Goal: Transaction & Acquisition: Download file/media

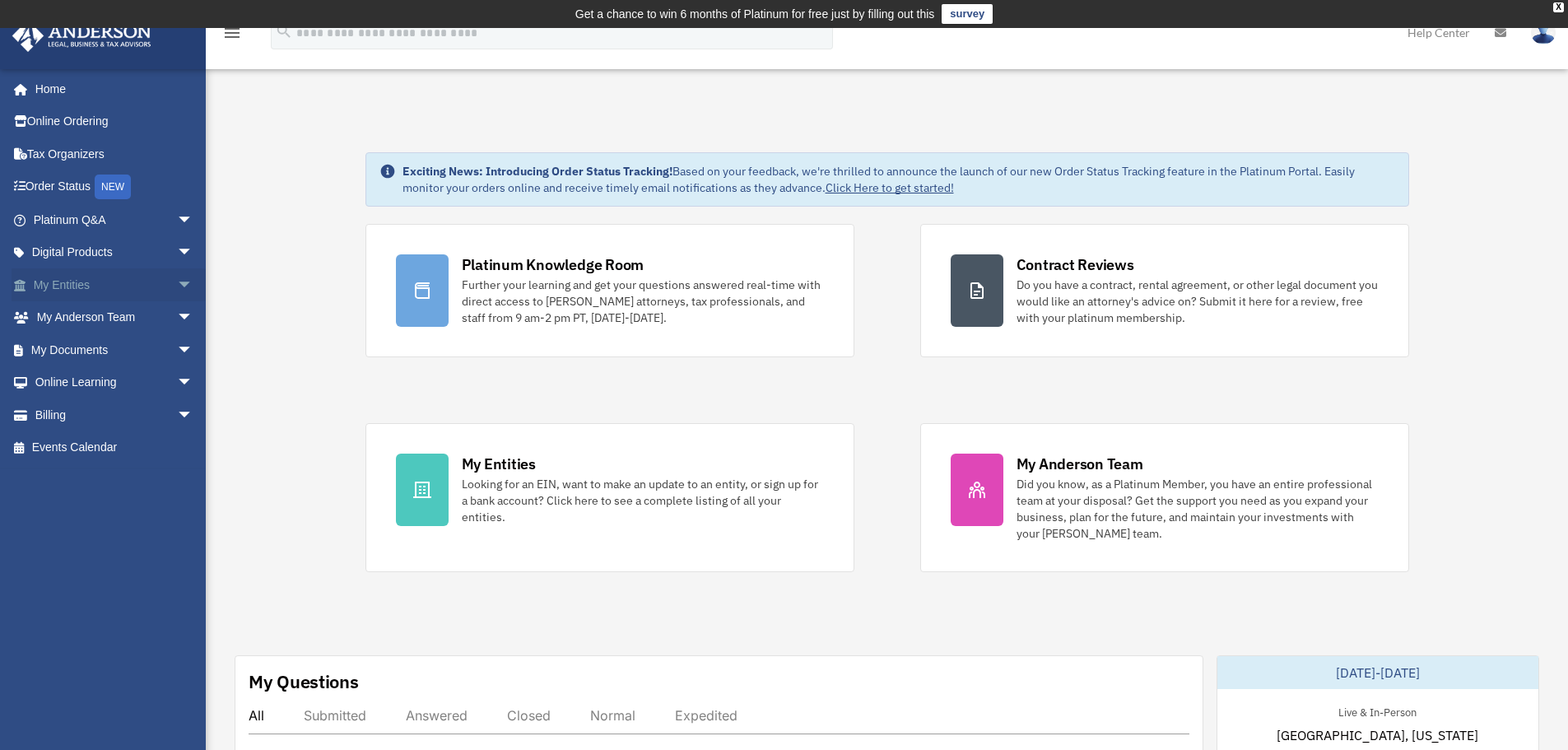
click at [177, 282] on span "arrow_drop_down" at bounding box center [193, 286] width 33 height 34
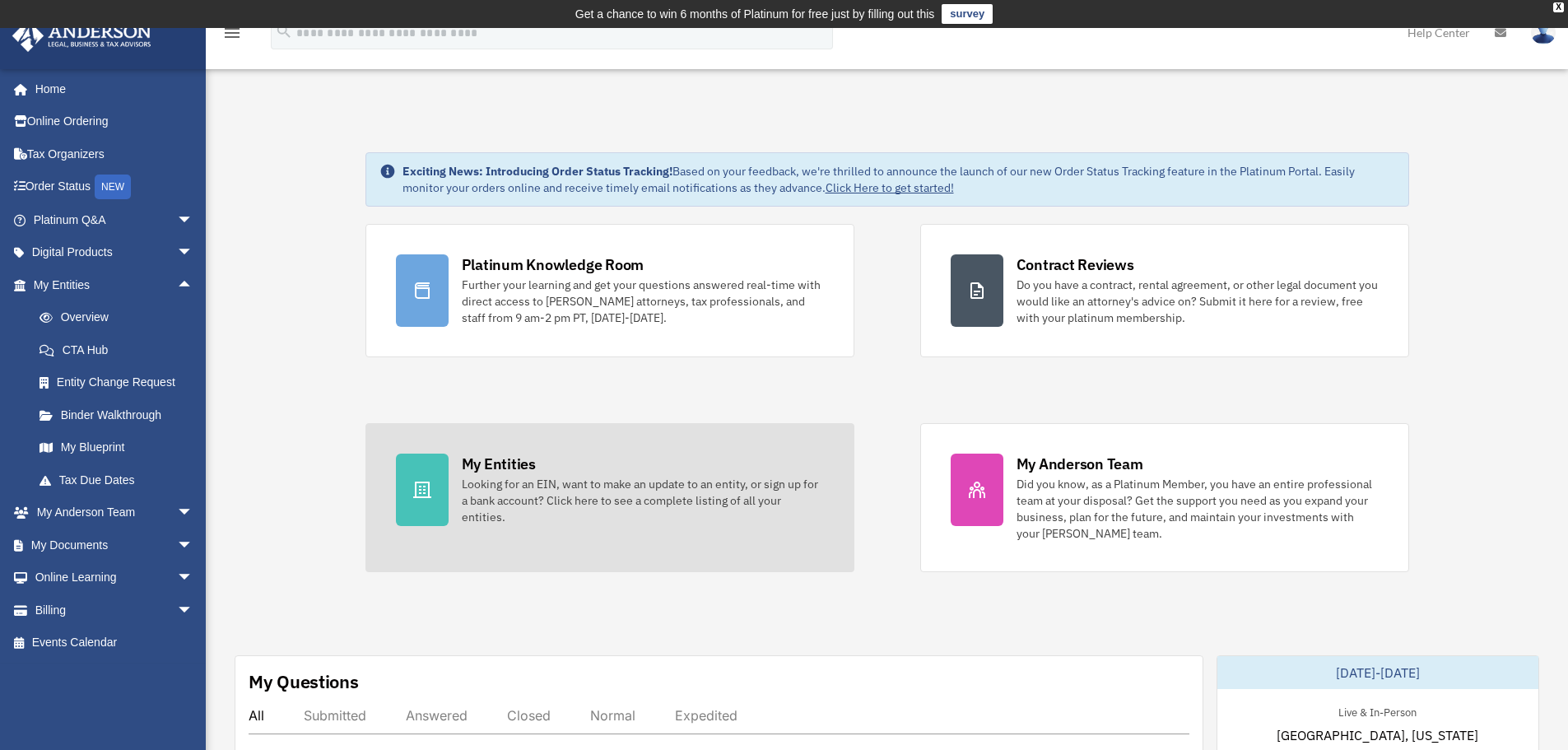
click at [507, 461] on div "My Entities" at bounding box center [498, 463] width 74 height 21
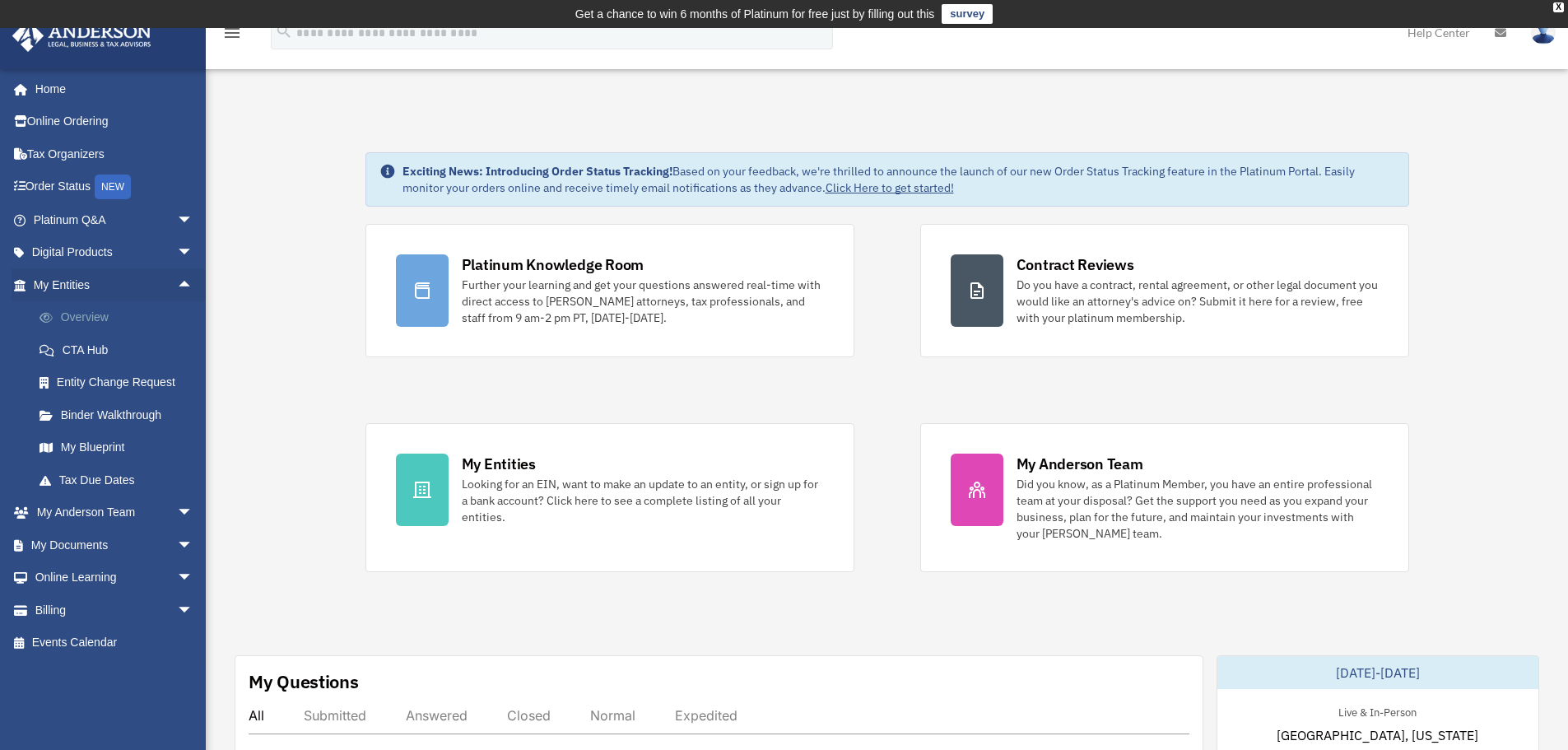
click at [69, 318] on link "Overview" at bounding box center [121, 317] width 195 height 33
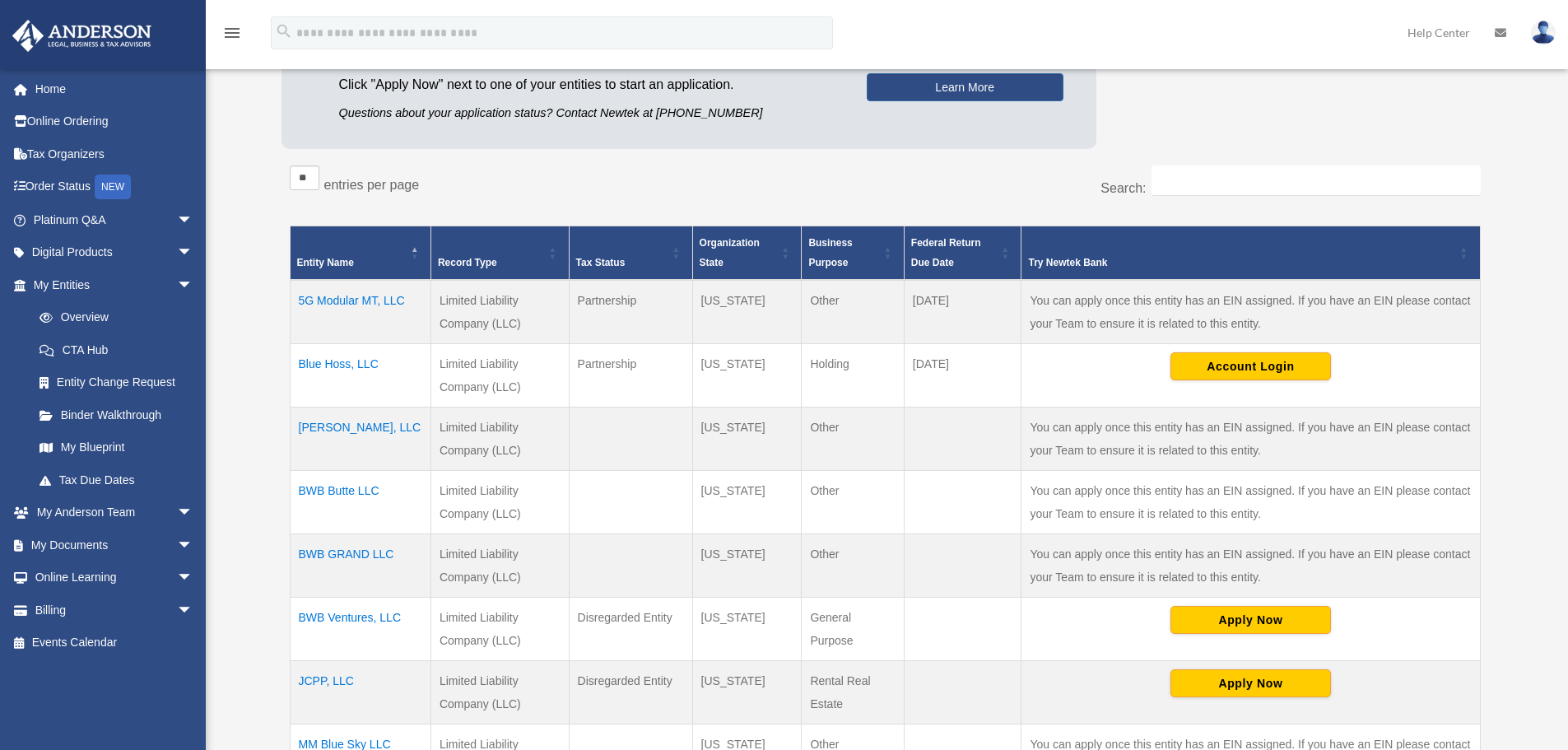
scroll to position [268, 0]
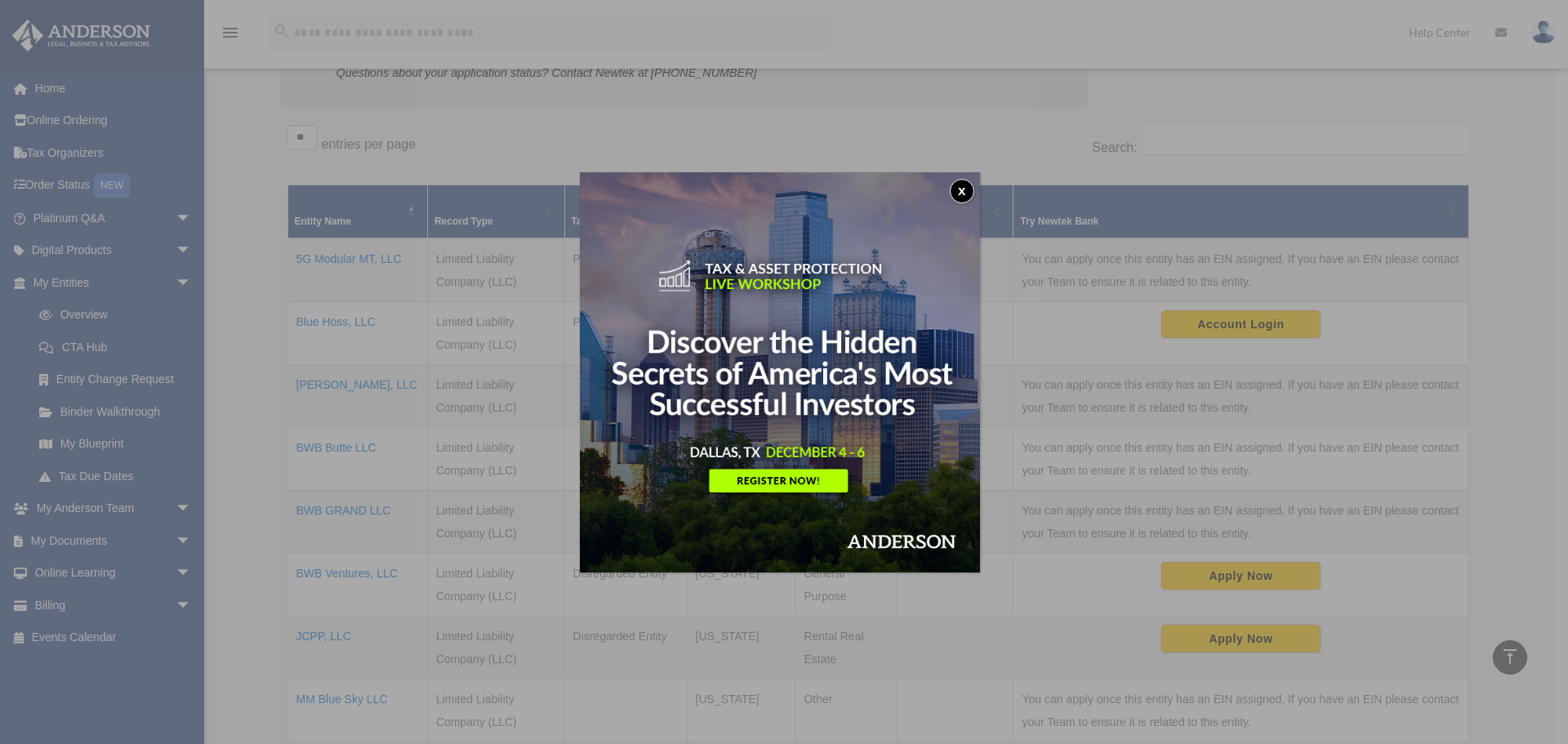
drag, startPoint x: 1561, startPoint y: 184, endPoint x: 1567, endPoint y: 341, distance: 157.1
click at [1567, 341] on html "X Get a chance to win 6 months of Platinum for free just by filling out this su…" at bounding box center [784, 581] width 1568 height 1694
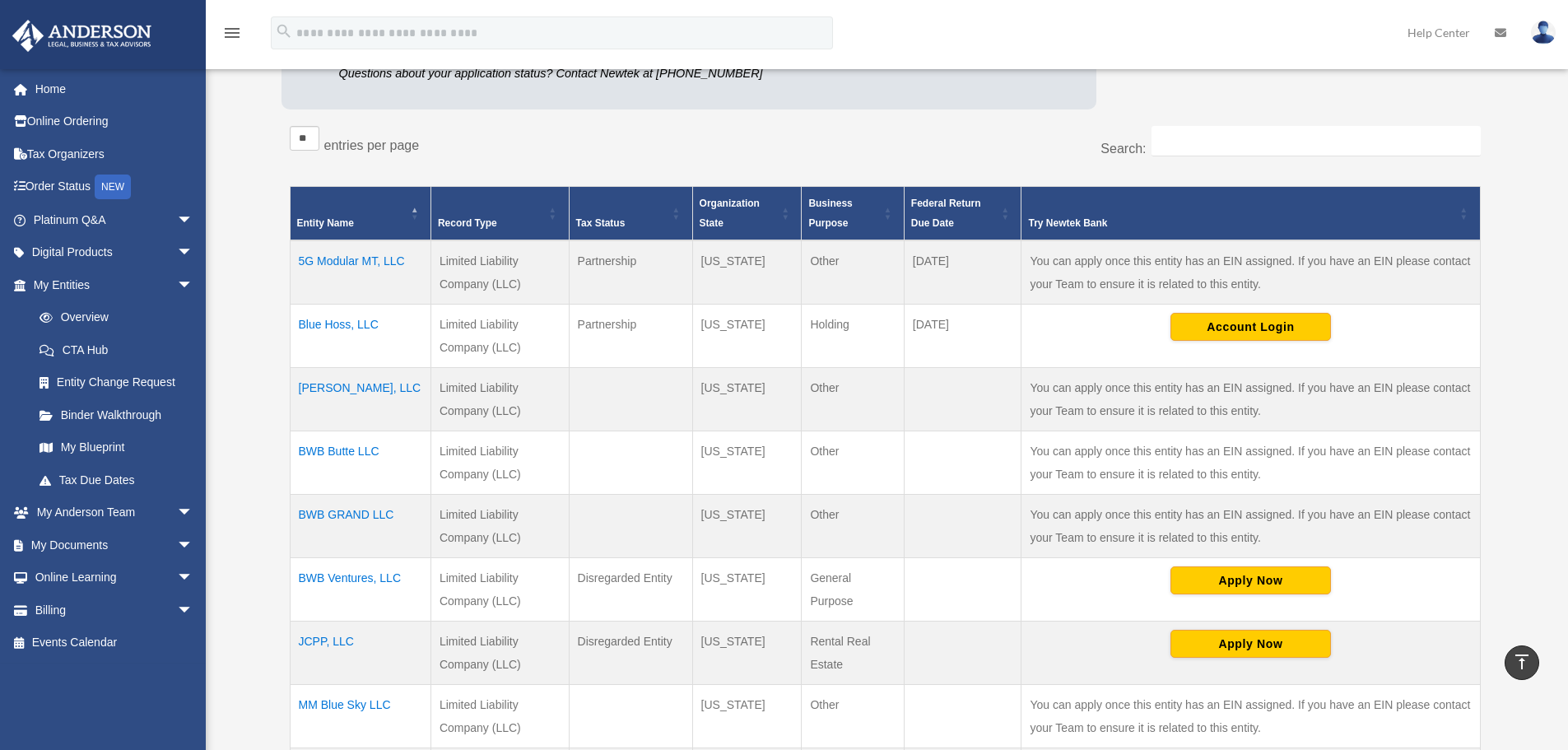
click at [342, 641] on td "JCPP, LLC" at bounding box center [360, 654] width 141 height 64
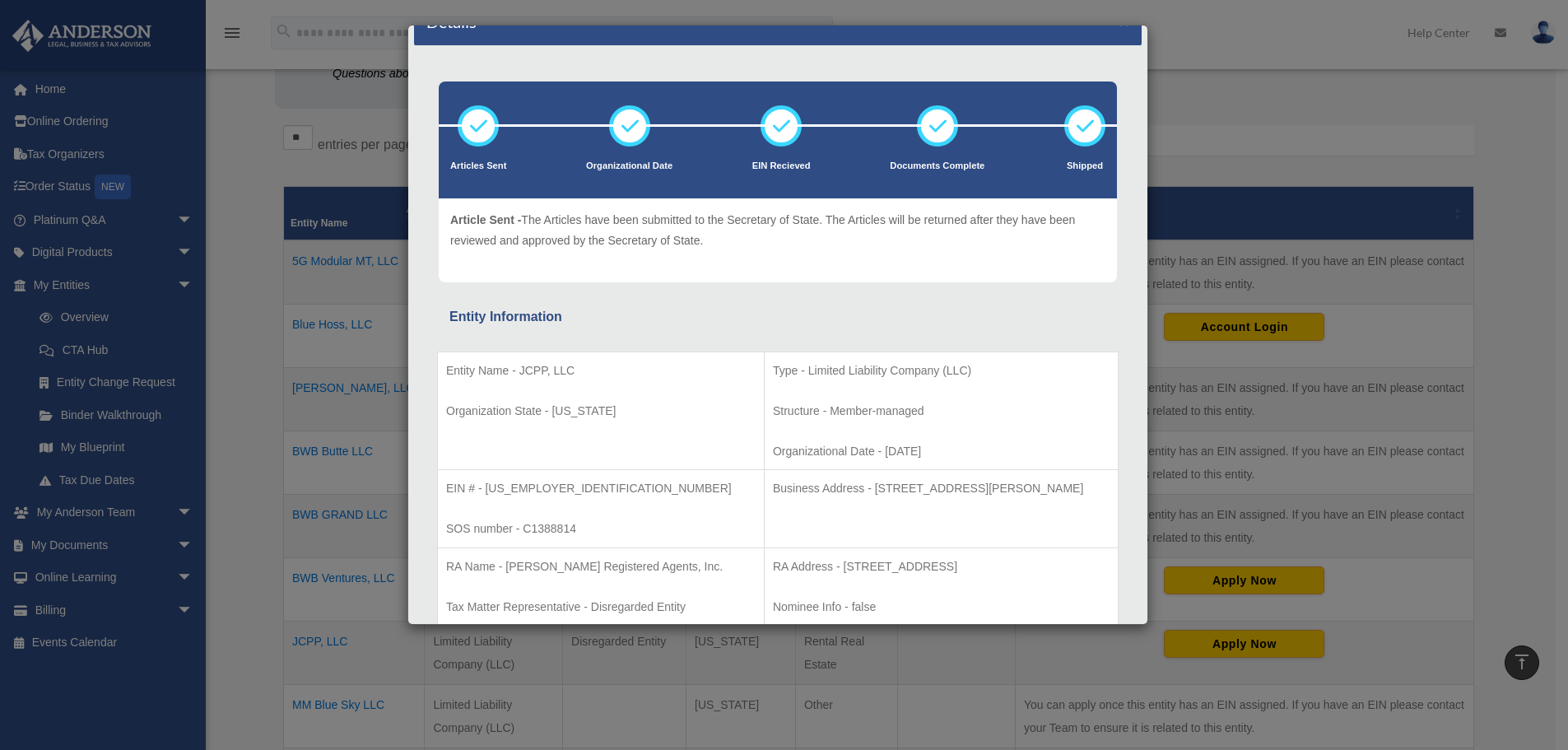
scroll to position [0, 0]
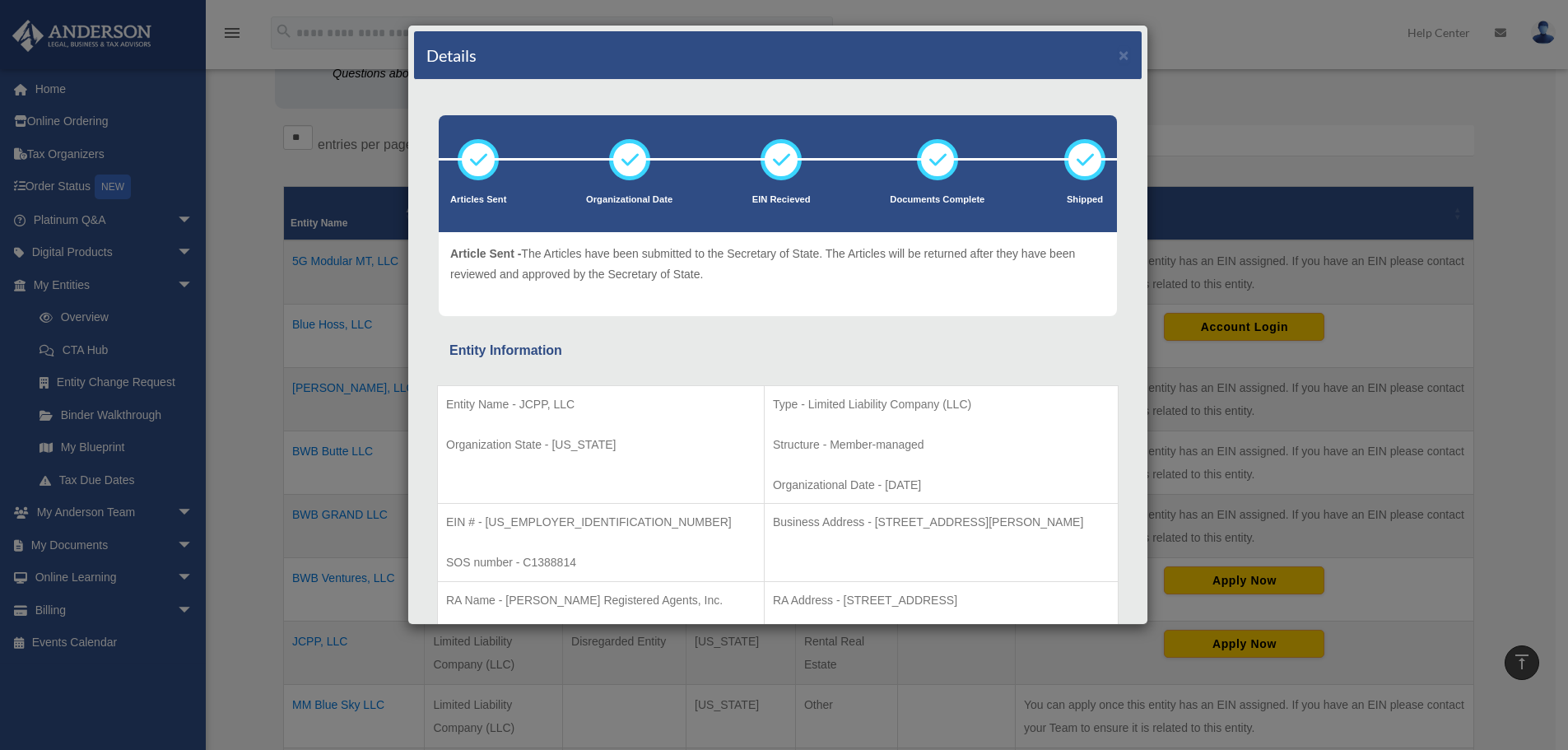
click at [1230, 59] on div "Details × Articles Sent Organizational Date" at bounding box center [784, 375] width 1568 height 750
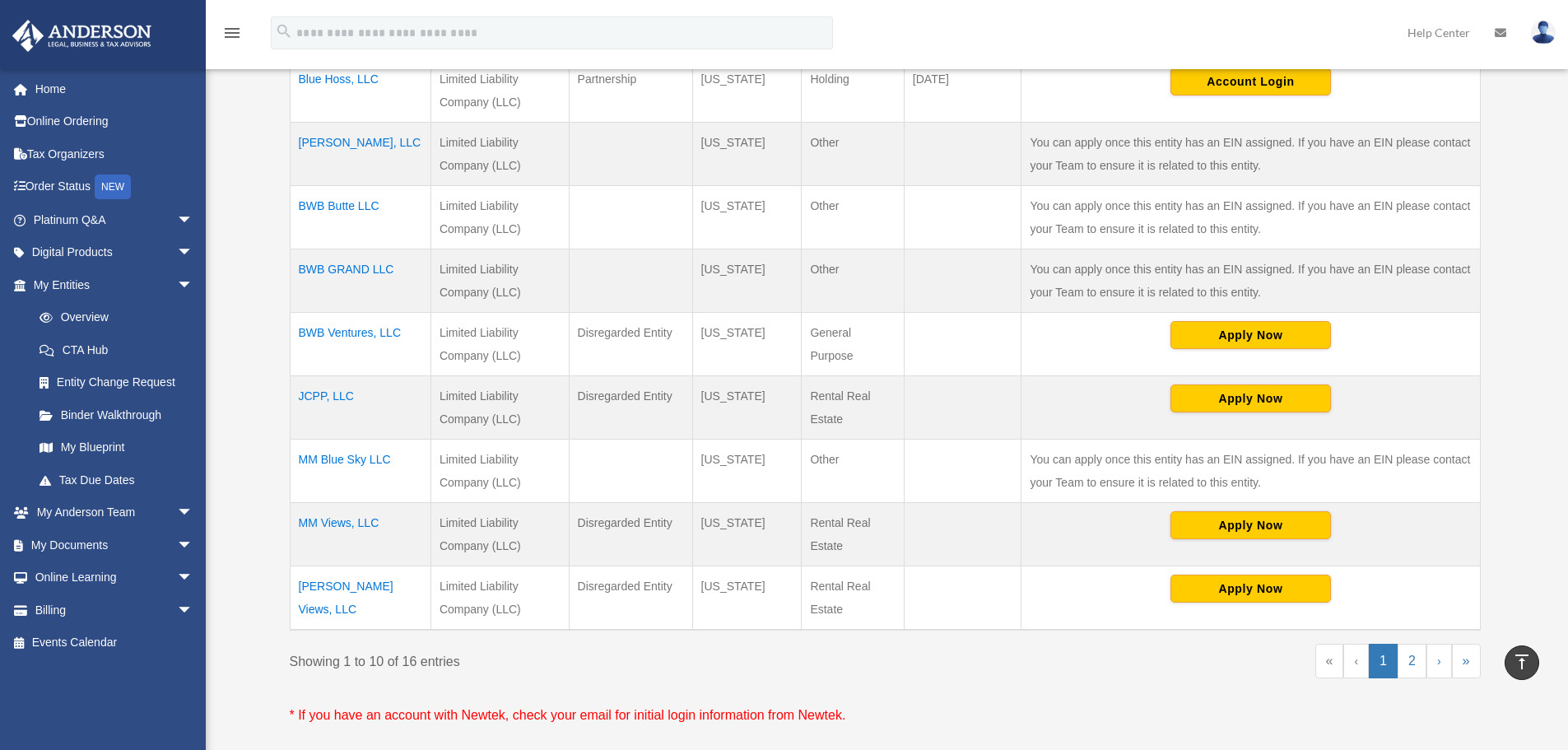
scroll to position [486, 0]
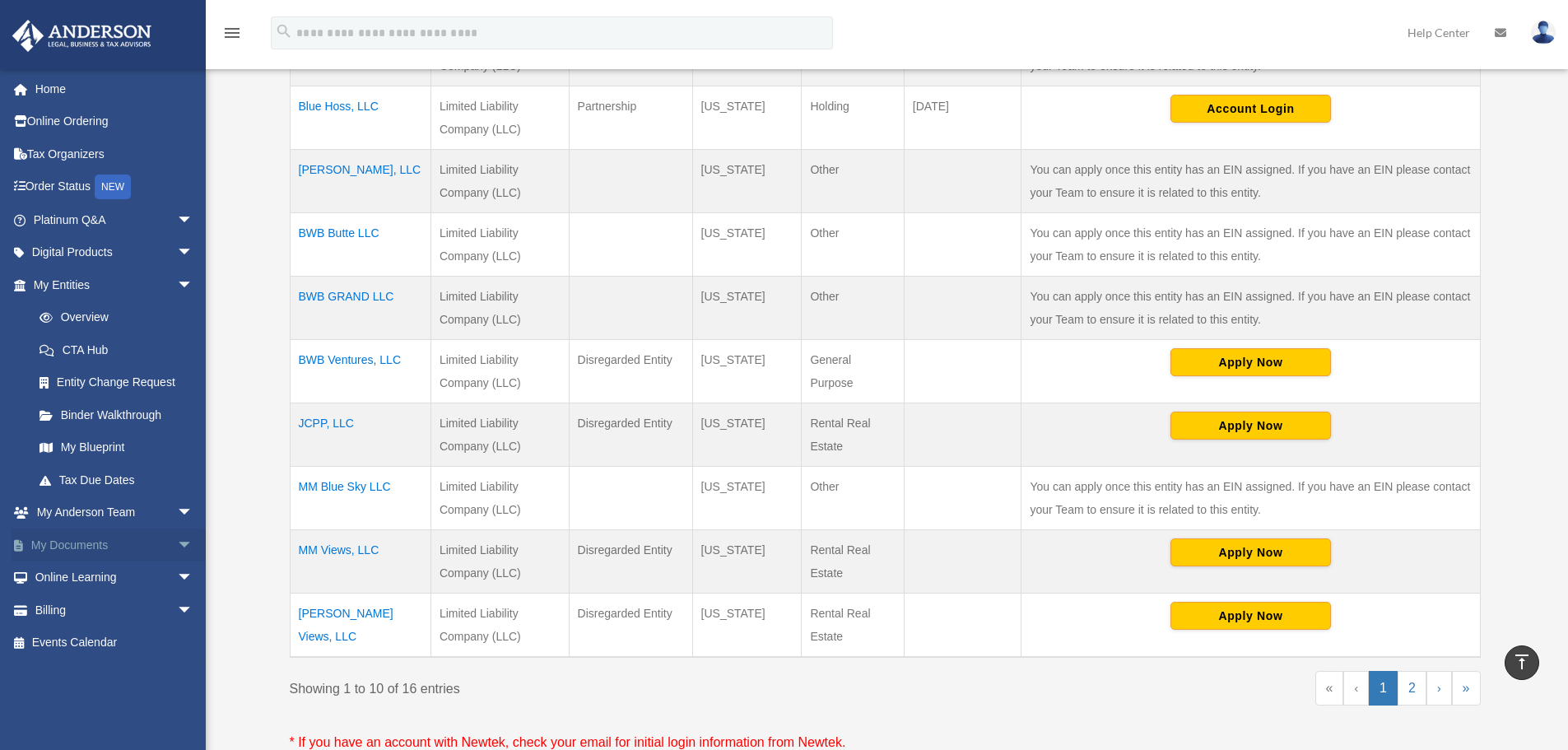
click at [177, 542] on span "arrow_drop_down" at bounding box center [193, 545] width 33 height 34
click at [73, 575] on link "Box" at bounding box center [121, 577] width 195 height 33
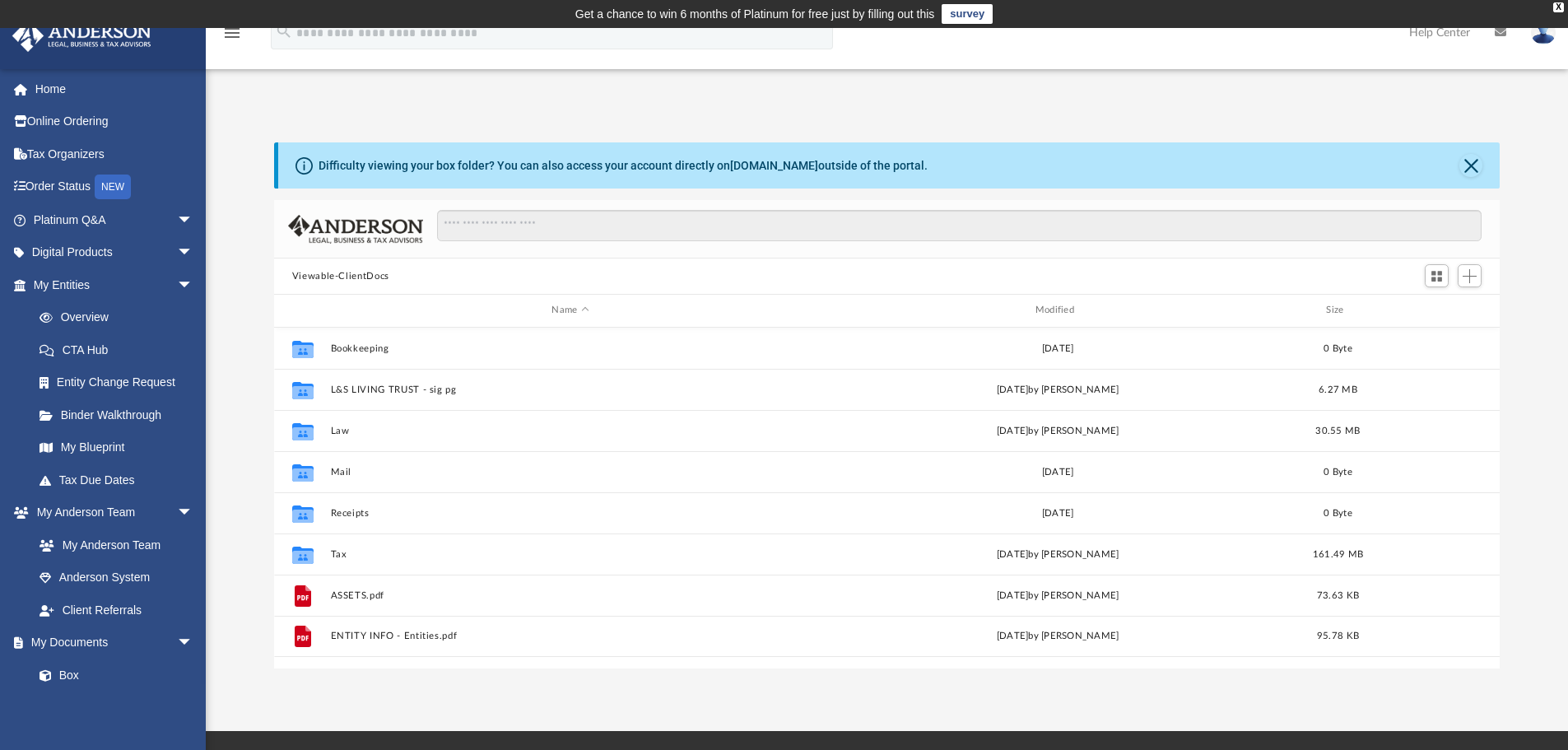
scroll to position [362, 1214]
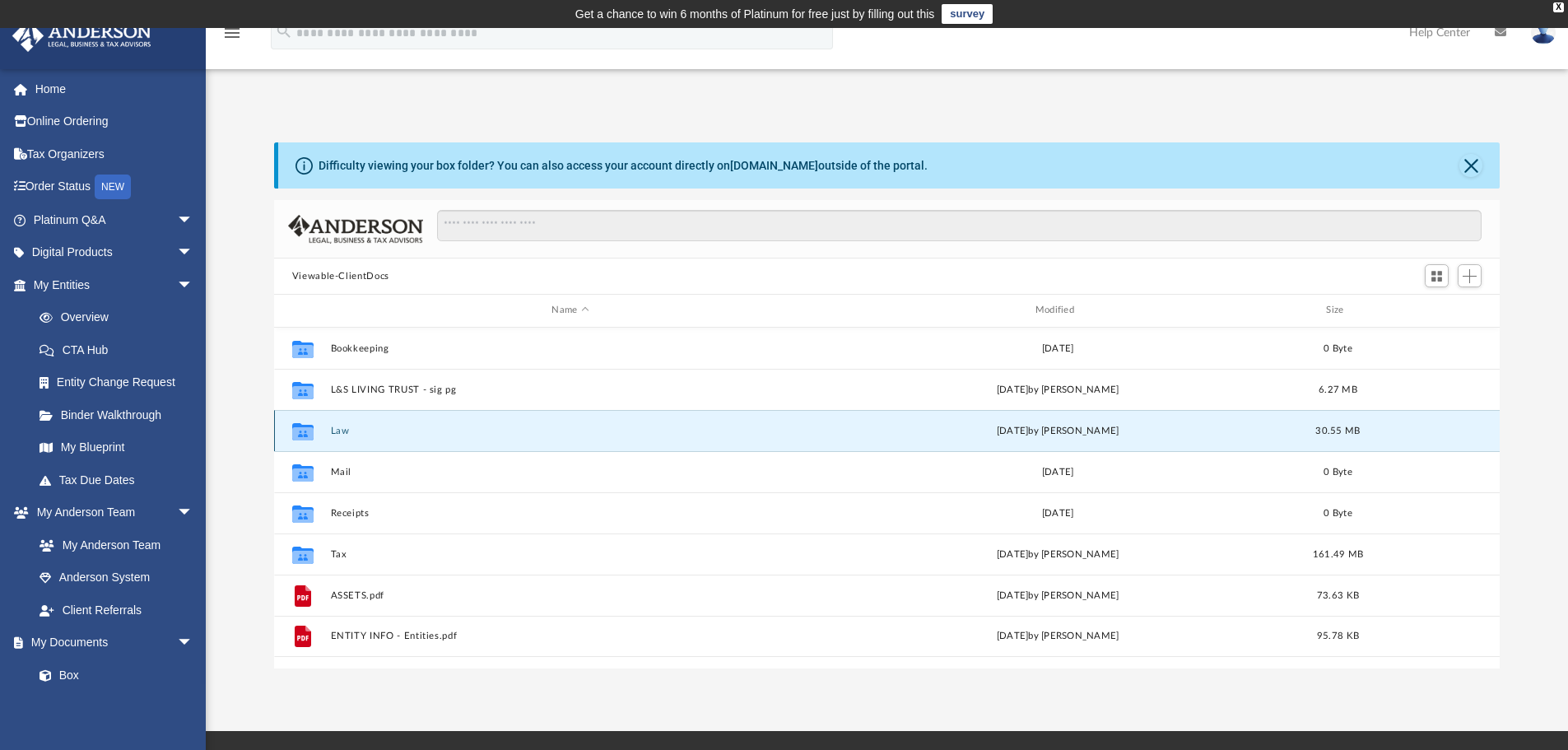
click at [333, 434] on button "Law" at bounding box center [570, 430] width 480 height 10
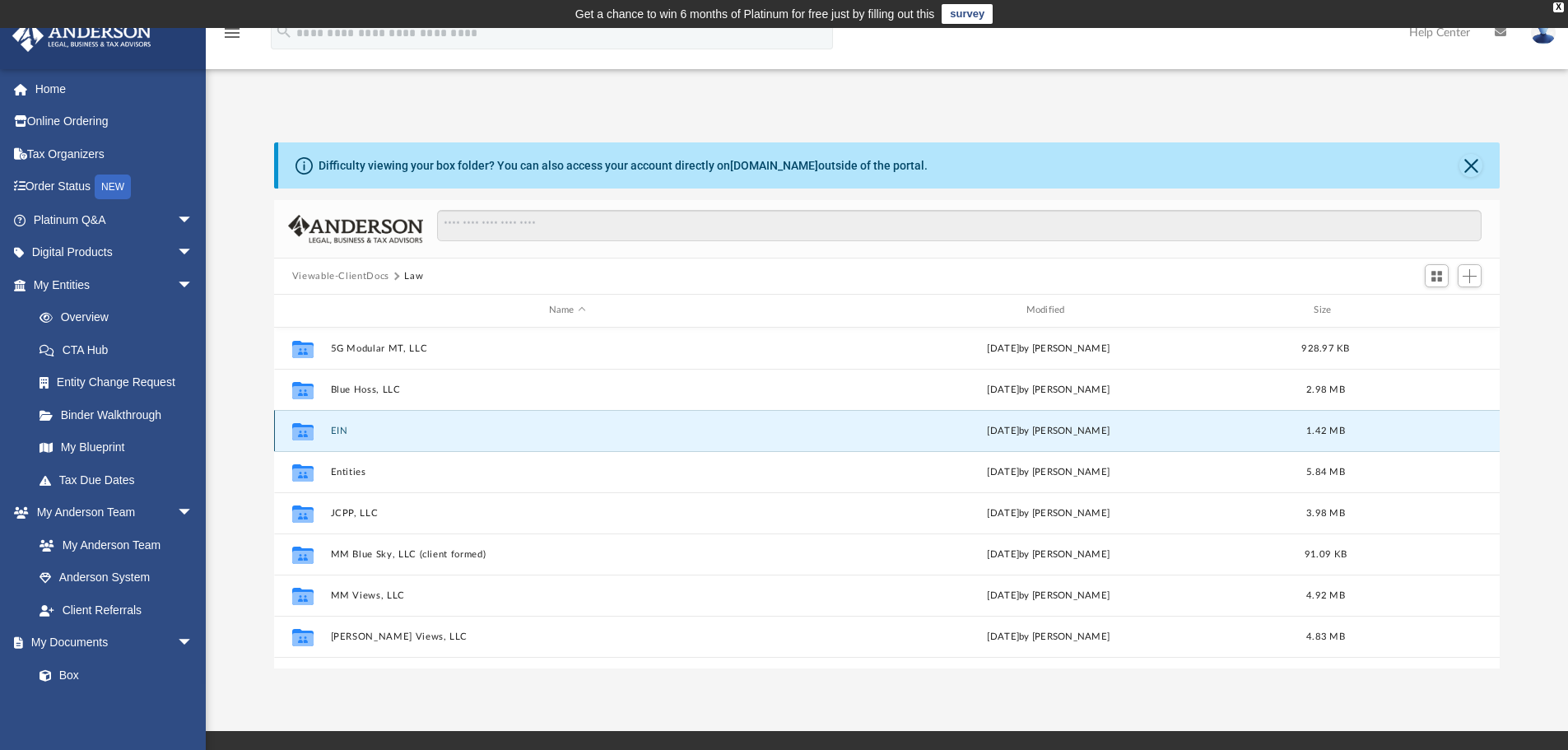
click at [340, 435] on button "EIN" at bounding box center [567, 430] width 474 height 10
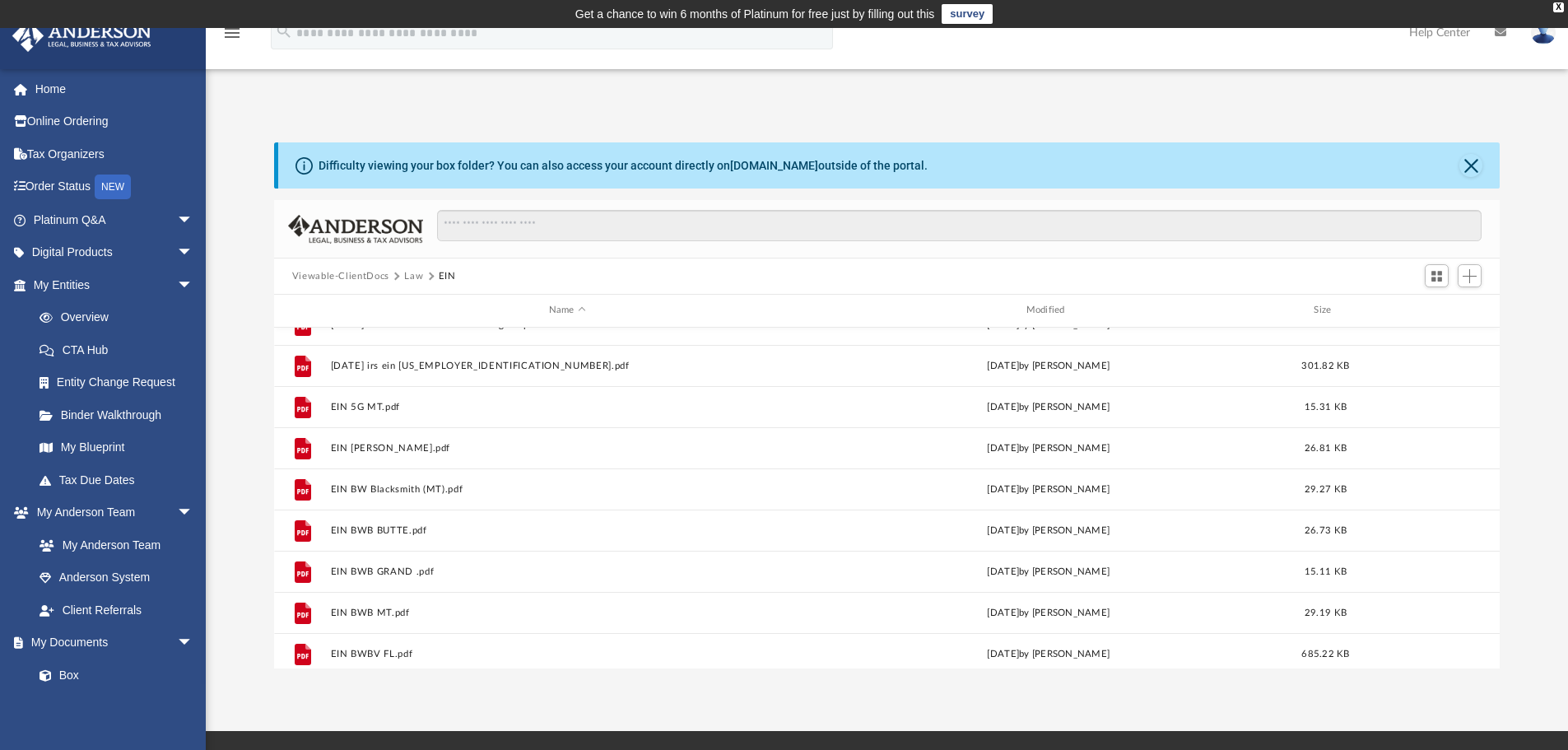
scroll to position [0, 0]
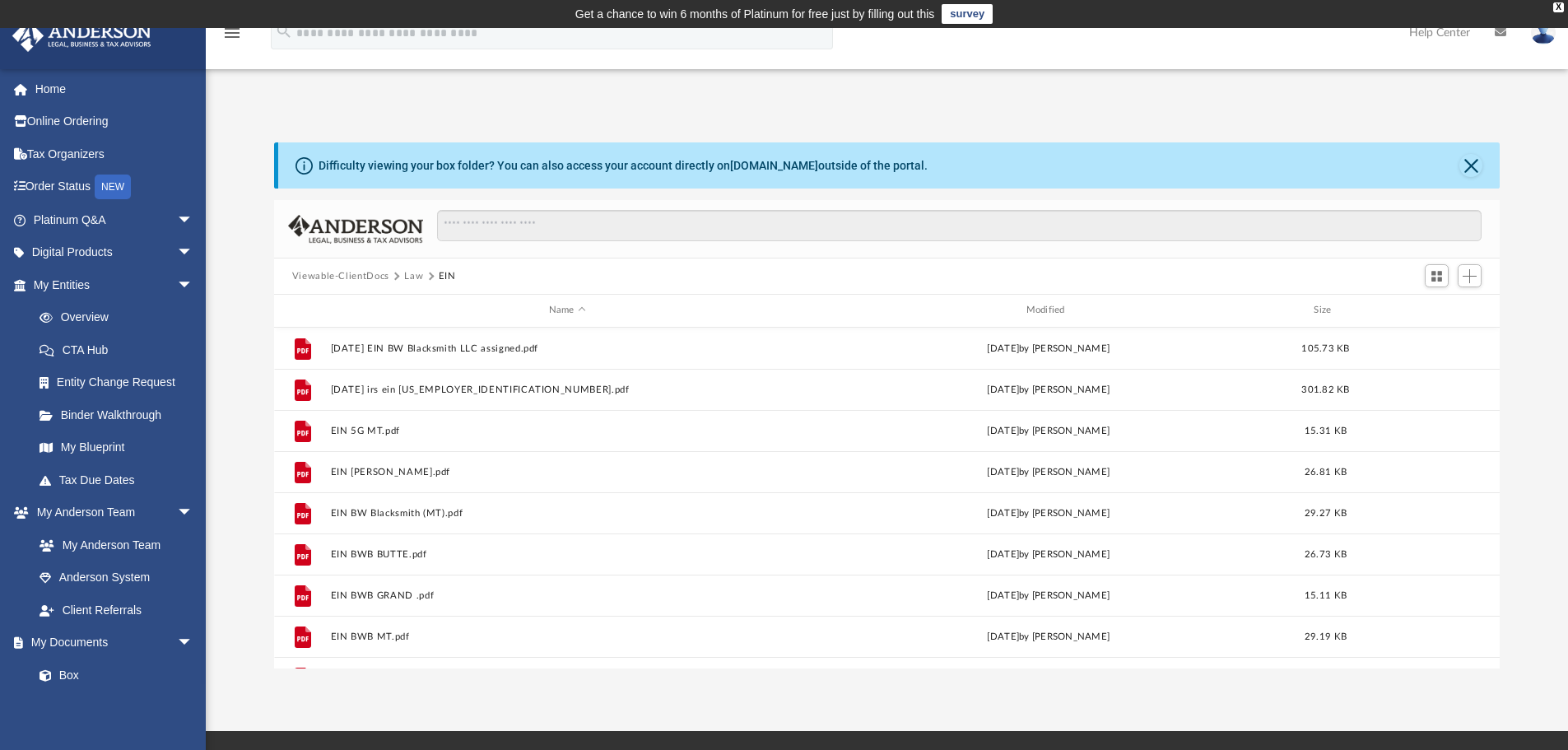
click at [414, 277] on button "Law" at bounding box center [414, 276] width 19 height 15
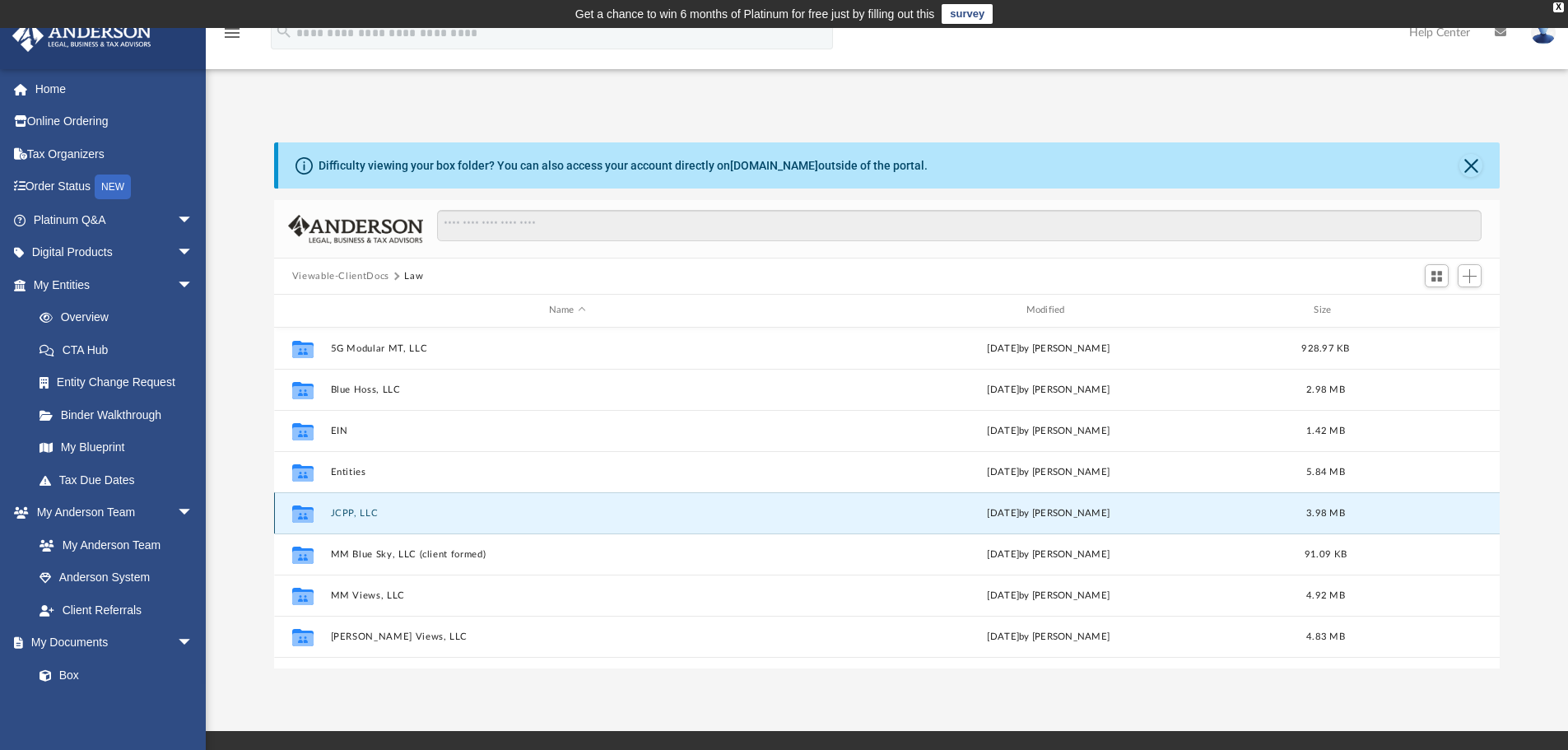
click at [341, 508] on button "JCPP, LLC" at bounding box center [567, 512] width 474 height 10
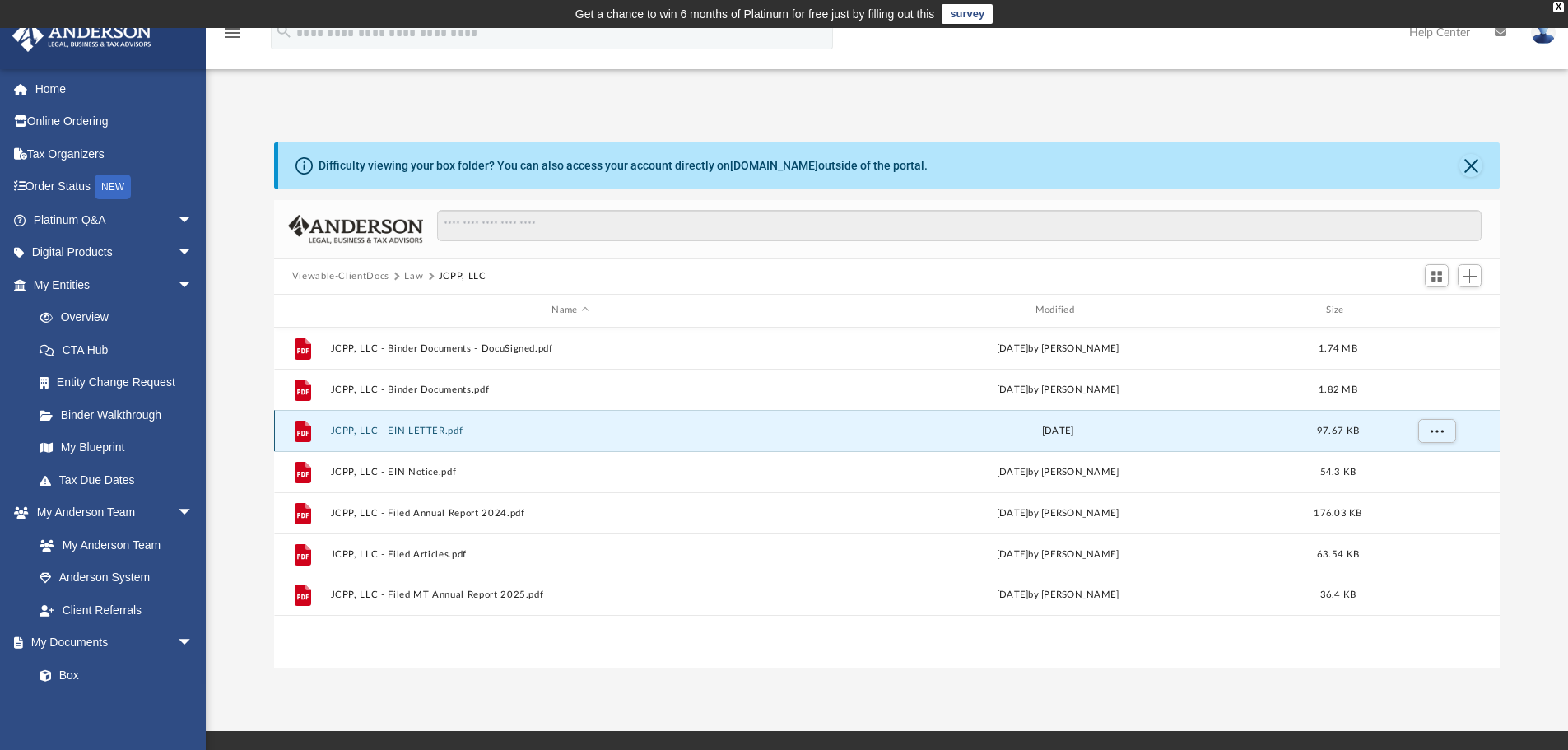
click at [426, 428] on button "JCPP, LLC - EIN LETTER.pdf" at bounding box center [570, 430] width 480 height 10
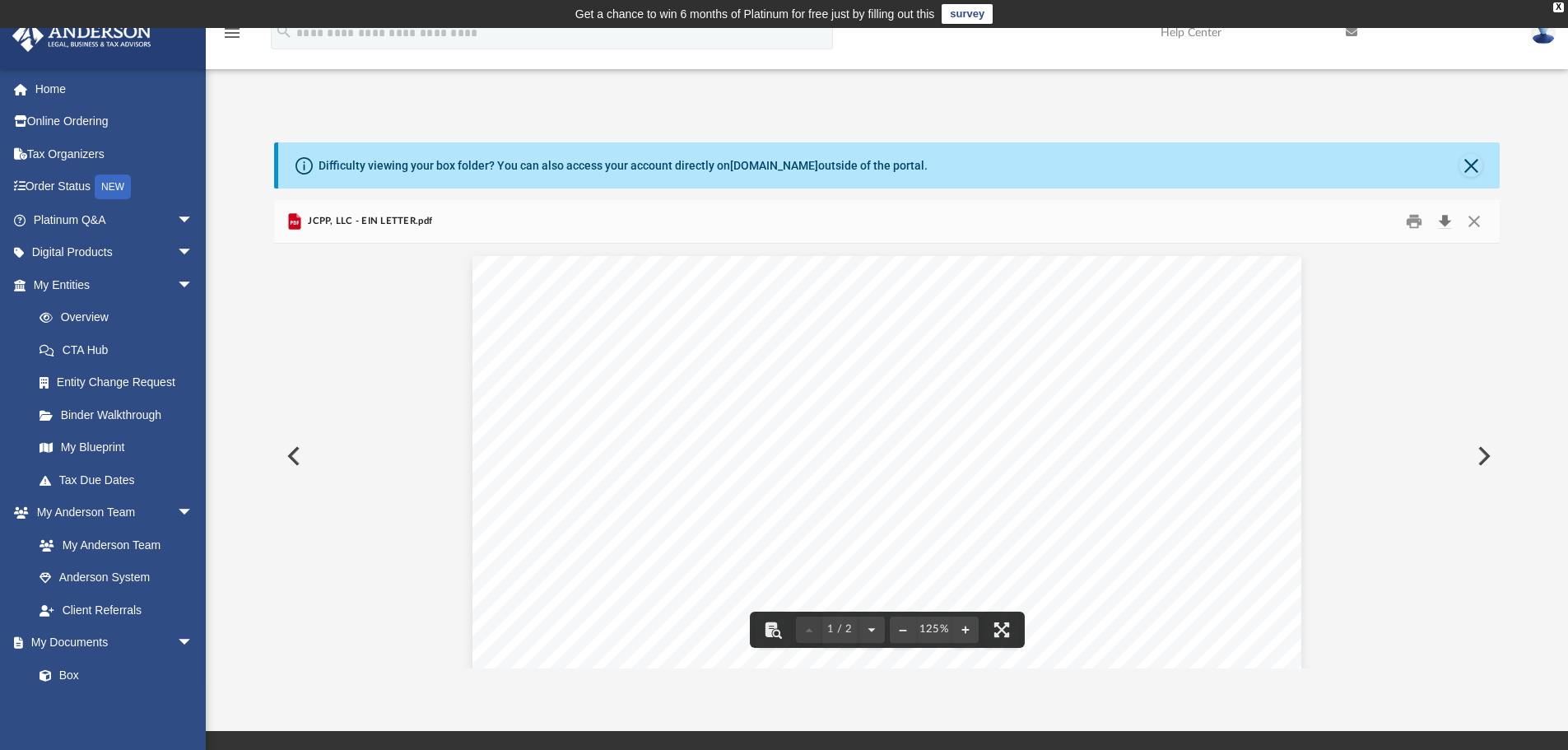
click at [1446, 215] on button "Download" at bounding box center [1445, 221] width 30 height 25
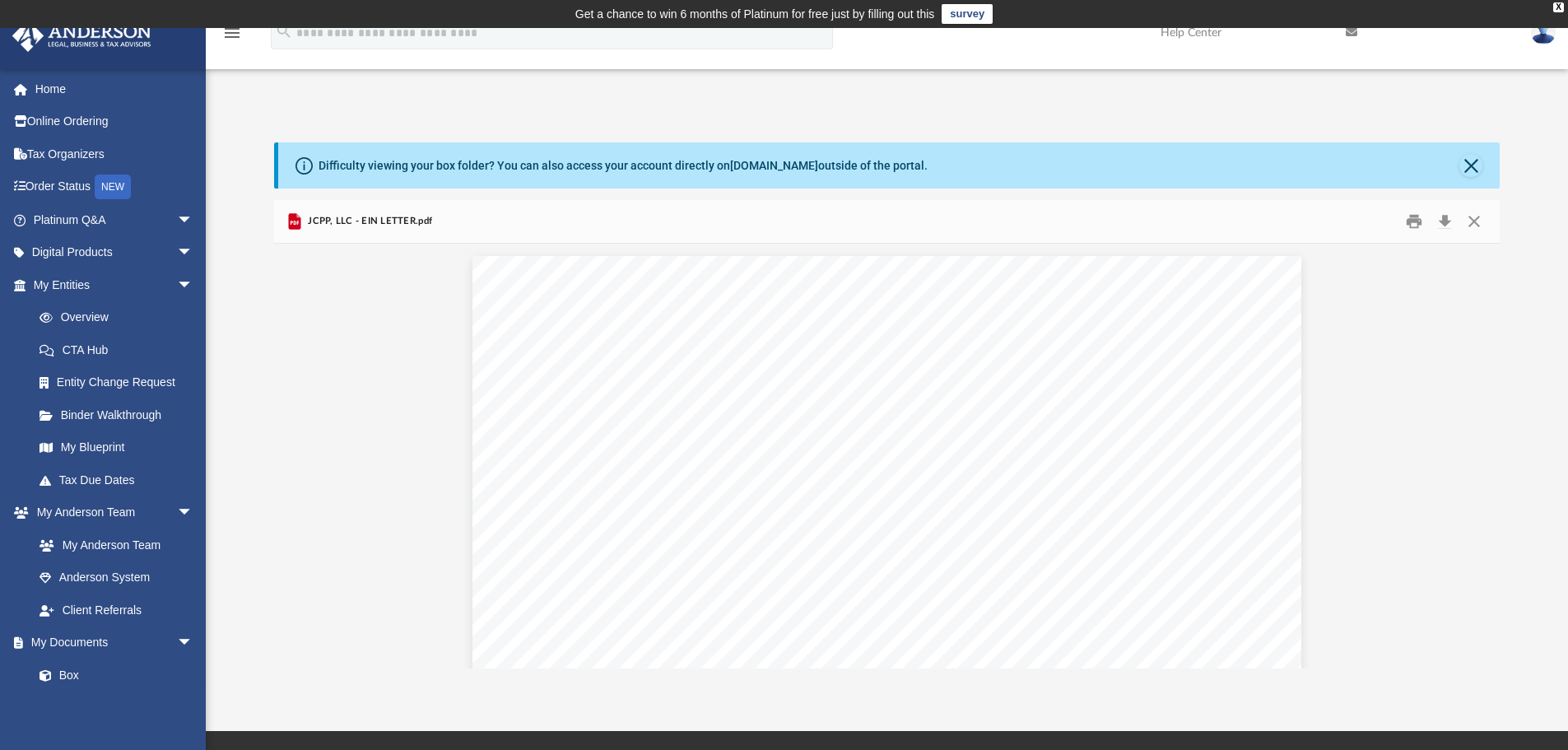
click at [1059, 125] on div "Difficulty viewing your box folder? You can also access your account directly o…" at bounding box center [887, 388] width 1363 height 561
click at [1477, 218] on button "Close" at bounding box center [1474, 221] width 30 height 25
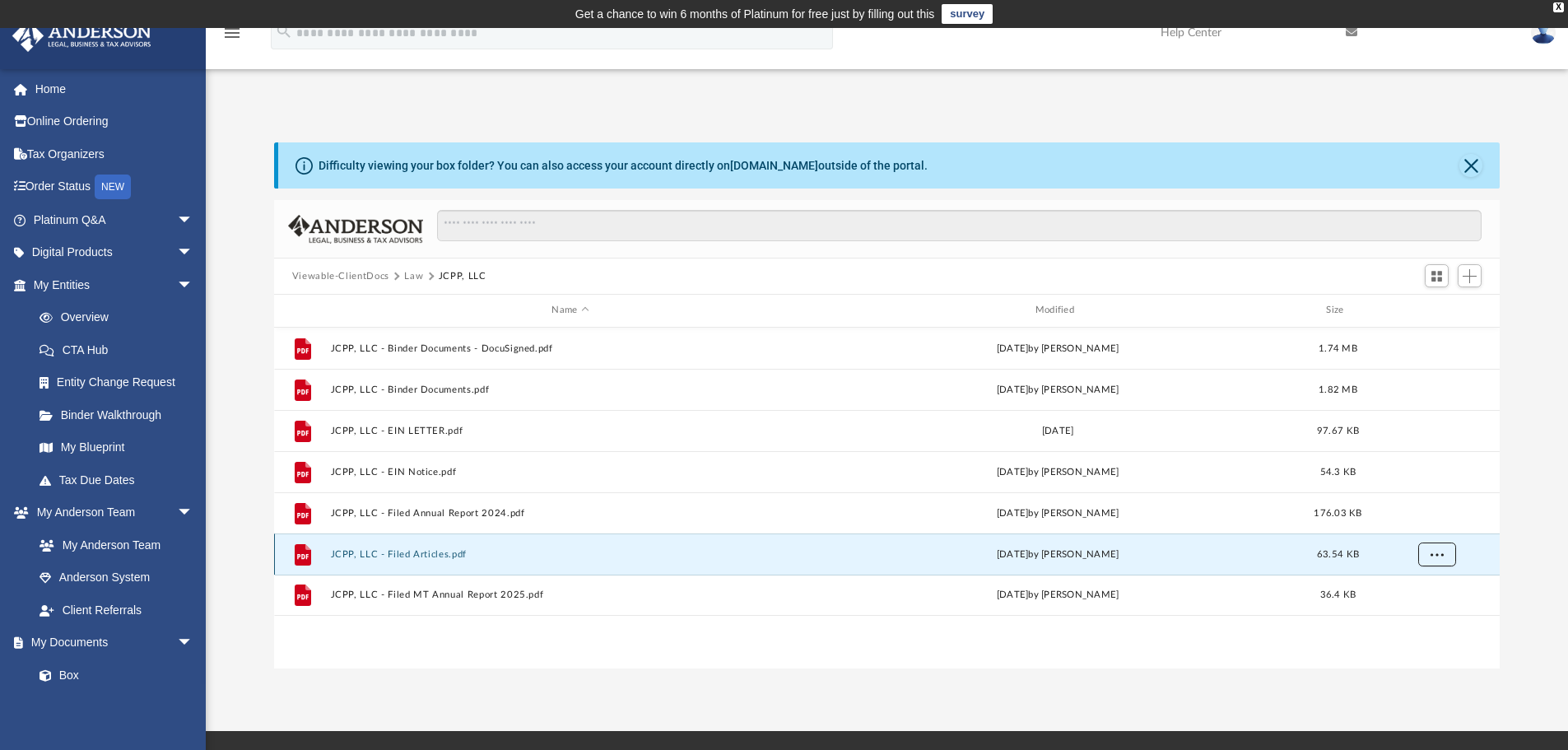
click at [1431, 552] on span "More options" at bounding box center [1437, 553] width 13 height 9
click at [1417, 591] on li "Preview" at bounding box center [1421, 588] width 48 height 17
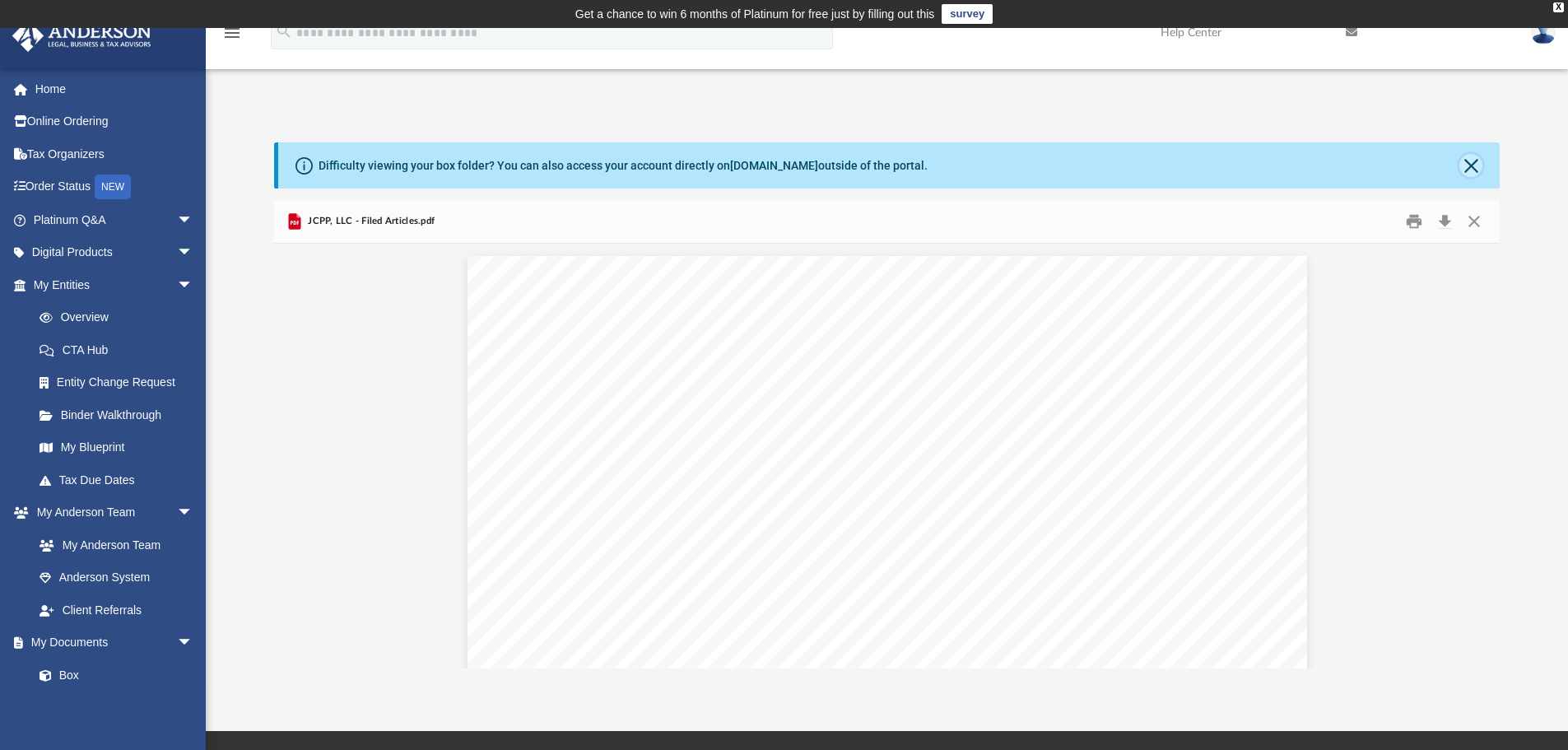
click at [1479, 167] on button "Close" at bounding box center [1471, 165] width 23 height 23
